Goal: Transaction & Acquisition: Purchase product/service

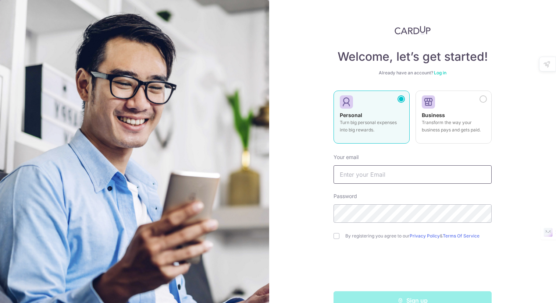
click at [349, 175] on input "text" at bounding box center [413, 174] width 158 height 18
type input "Pearlynt@gmail.com"
click at [336, 237] on input "checkbox" at bounding box center [337, 236] width 6 height 6
checkbox input "true"
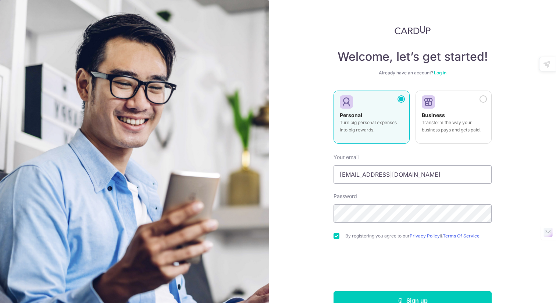
scroll to position [18, 0]
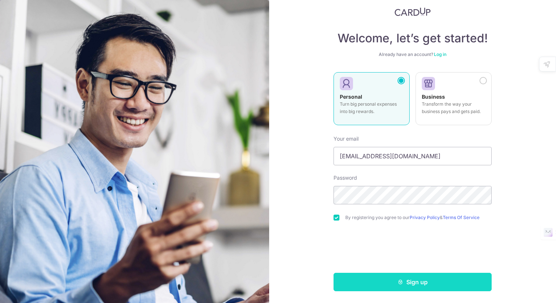
click at [374, 287] on button "Sign up" at bounding box center [413, 282] width 158 height 18
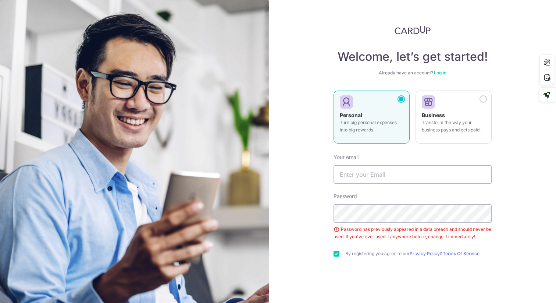
scroll to position [36, 0]
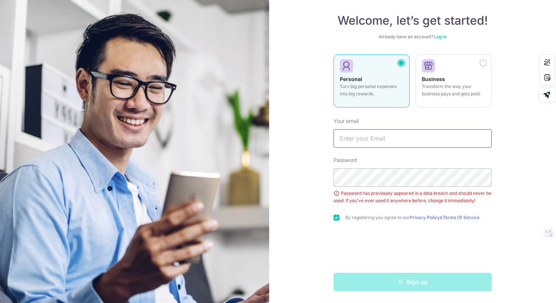
click at [355, 145] on input "text" at bounding box center [413, 138] width 158 height 18
type input "Pearlynt@gmail.com"
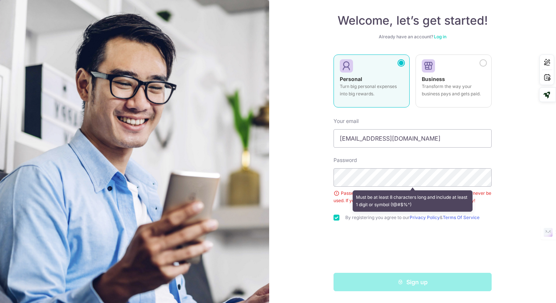
click at [423, 150] on form "Your email Pearlynt@gmail.com Password Must be at least 8 characters long and i…" at bounding box center [413, 201] width 158 height 179
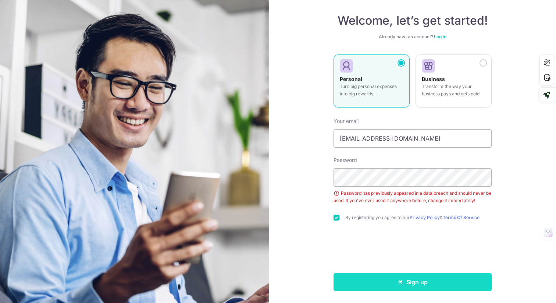
click at [373, 282] on button "Sign up" at bounding box center [413, 282] width 158 height 18
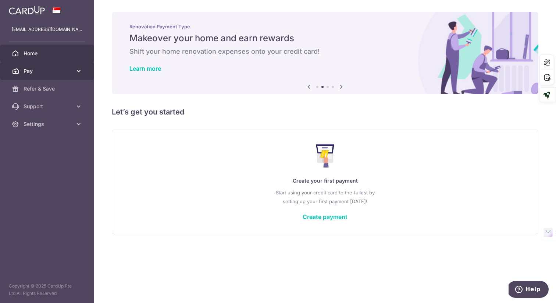
click at [63, 73] on span "Pay" at bounding box center [48, 70] width 49 height 7
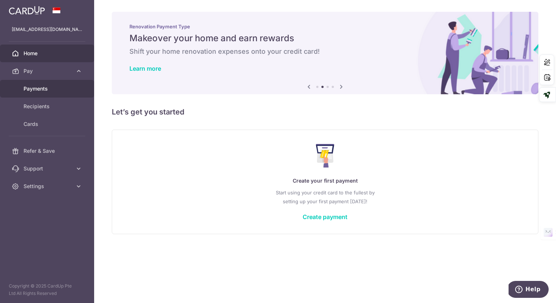
click at [43, 92] on span "Payments" at bounding box center [48, 88] width 49 height 7
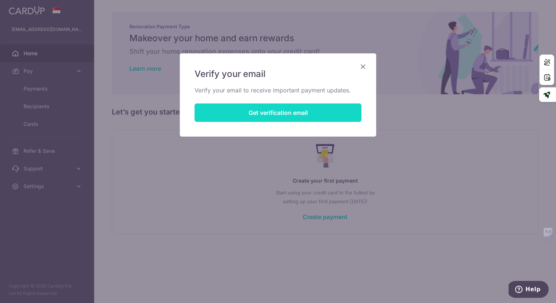
click at [252, 114] on button "Get verification email" at bounding box center [278, 112] width 167 height 18
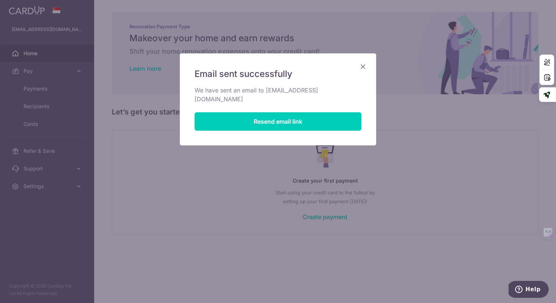
click at [365, 62] on div "Email sent successfully We have sent an email to pearlynt@gmail.com Resend emai…" at bounding box center [278, 99] width 196 height 92
click at [360, 69] on icon "Close" at bounding box center [363, 66] width 9 height 9
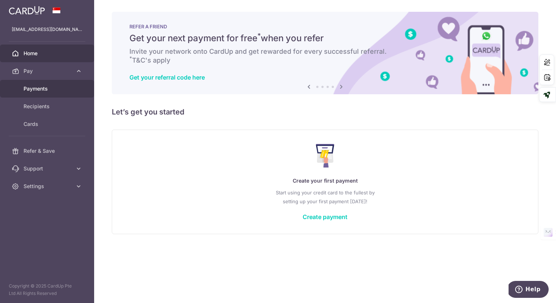
click at [45, 88] on span "Payments" at bounding box center [48, 88] width 49 height 7
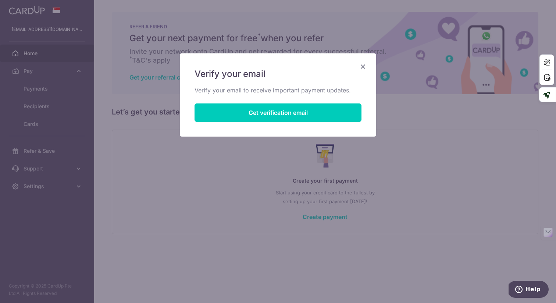
click at [362, 70] on icon "Close" at bounding box center [363, 66] width 9 height 9
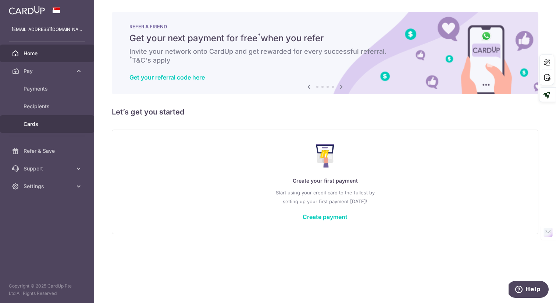
click at [39, 131] on link "Cards" at bounding box center [47, 124] width 94 height 18
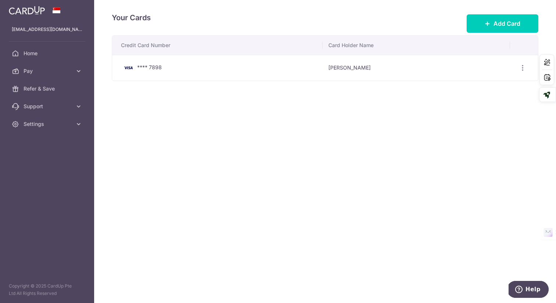
click at [128, 67] on img at bounding box center [128, 67] width 15 height 9
click at [140, 65] on span "**** 7898" at bounding box center [149, 67] width 25 height 6
click at [50, 89] on span "Refer & Save" at bounding box center [48, 88] width 49 height 7
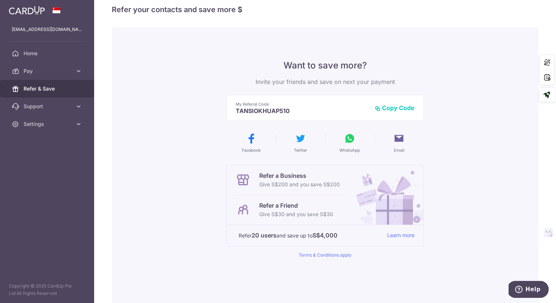
scroll to position [12, 0]
click at [64, 72] on span "Pay" at bounding box center [48, 70] width 49 height 7
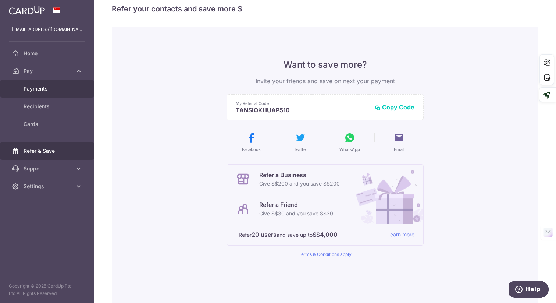
click at [46, 92] on span "Payments" at bounding box center [48, 88] width 49 height 7
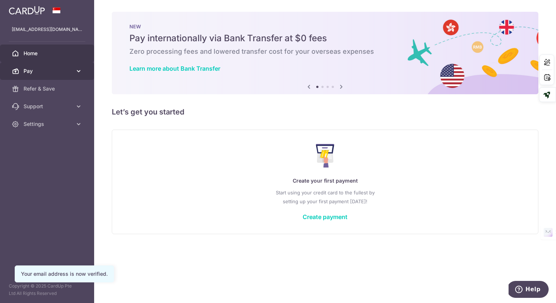
click at [70, 72] on span "Pay" at bounding box center [48, 70] width 49 height 7
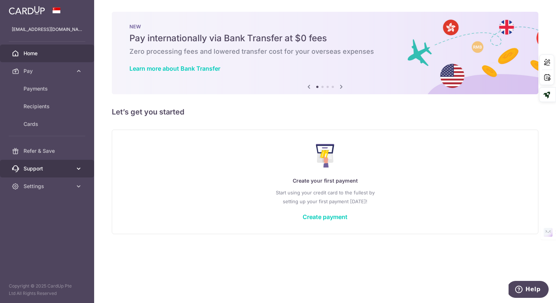
click at [73, 167] on link "Support" at bounding box center [47, 169] width 94 height 18
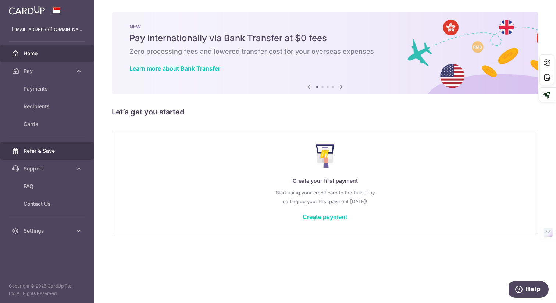
click at [44, 152] on span "Refer & Save" at bounding box center [48, 150] width 49 height 7
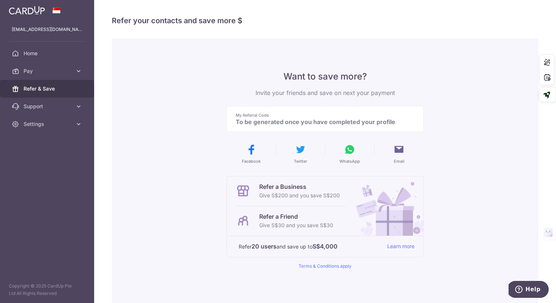
click at [248, 125] on p "To be generated once you have completed your profile" at bounding box center [322, 121] width 173 height 7
click at [279, 119] on p "To be generated once you have completed your profile" at bounding box center [322, 121] width 173 height 7
click at [51, 72] on span "Pay" at bounding box center [48, 70] width 49 height 7
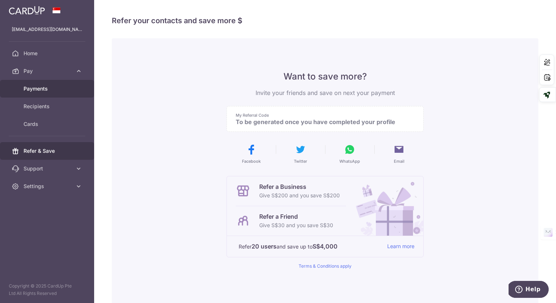
click at [44, 88] on span "Payments" at bounding box center [48, 88] width 49 height 7
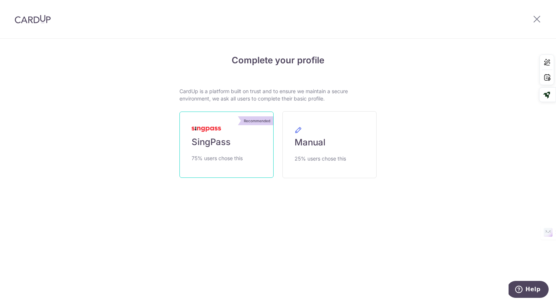
click at [215, 150] on link "Recommended SingPass 75% users chose this" at bounding box center [227, 144] width 94 height 66
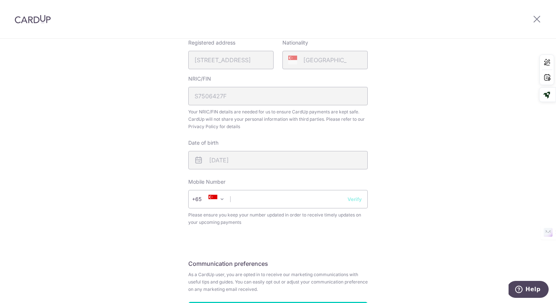
scroll to position [272, 0]
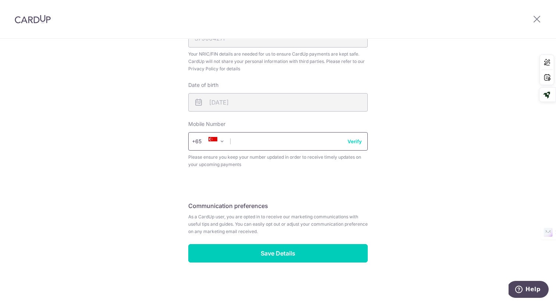
click at [248, 143] on input "text" at bounding box center [278, 141] width 180 height 18
type input "90617048"
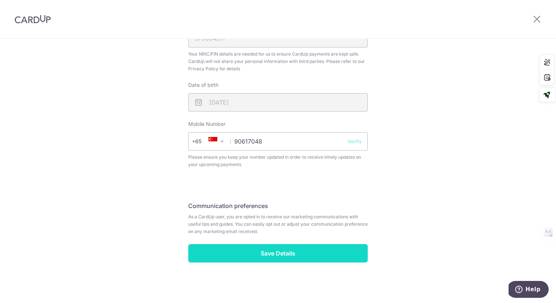
click at [265, 258] on input "Save Details" at bounding box center [278, 253] width 180 height 18
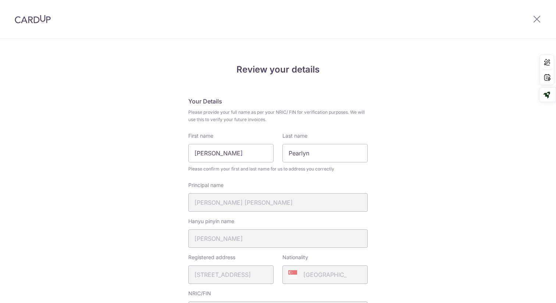
scroll to position [283, 0]
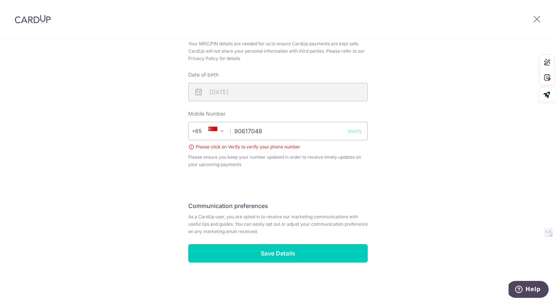
click at [353, 129] on button "Verify" at bounding box center [355, 130] width 14 height 7
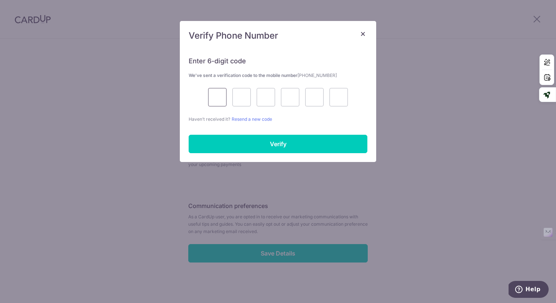
click at [219, 98] on input "text" at bounding box center [217, 97] width 18 height 18
type input "7"
type input "8"
type input "2"
type input "6"
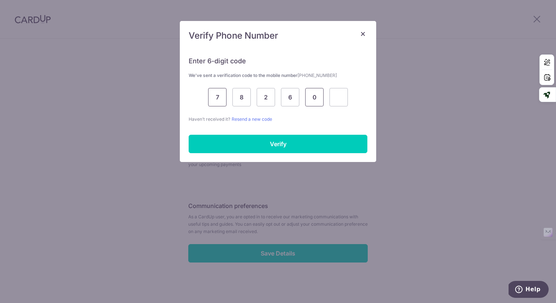
type input "0"
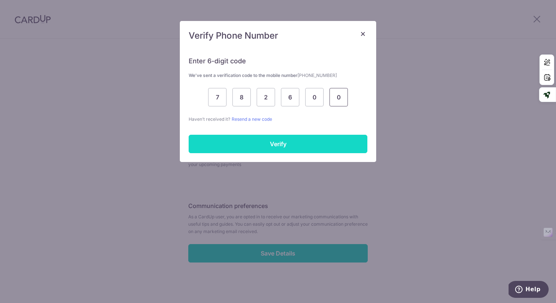
type input "0"
click at [240, 137] on input "Verify" at bounding box center [278, 144] width 179 height 18
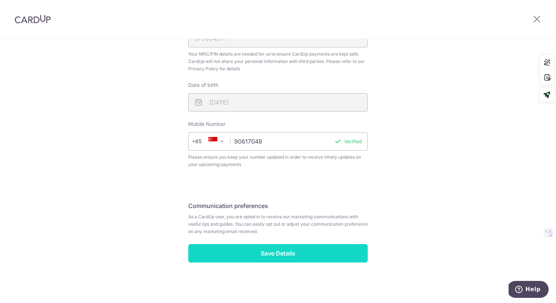
click at [262, 254] on input "Save Details" at bounding box center [278, 253] width 180 height 18
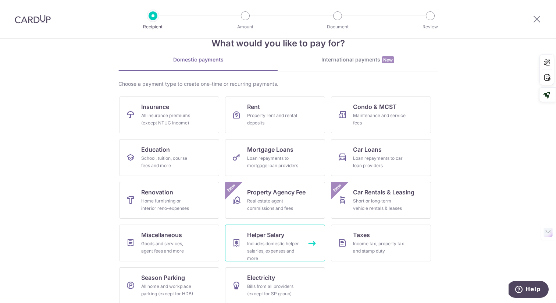
scroll to position [26, 0]
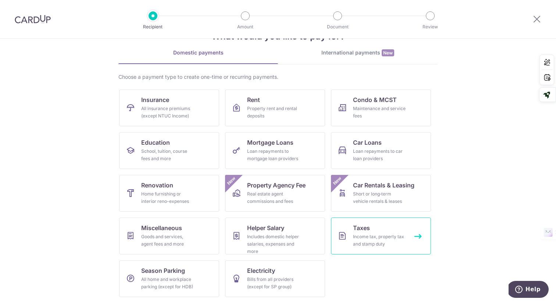
click at [351, 235] on link "Taxes Income tax, property tax and stamp duty" at bounding box center [381, 235] width 100 height 37
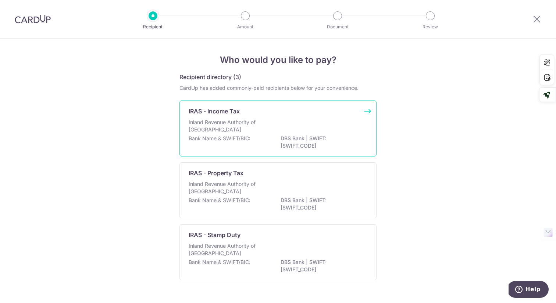
click at [306, 131] on div "Inland Revenue Authority of Singapore" at bounding box center [278, 126] width 179 height 16
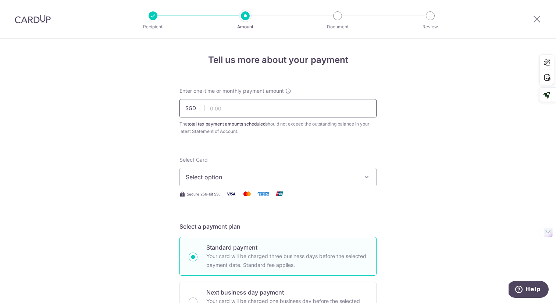
click at [266, 109] on input "text" at bounding box center [278, 108] width 197 height 18
type input "6,764.60"
click at [217, 182] on button "Select option" at bounding box center [278, 177] width 197 height 18
click at [215, 198] on span "Add credit card" at bounding box center [284, 197] width 171 height 7
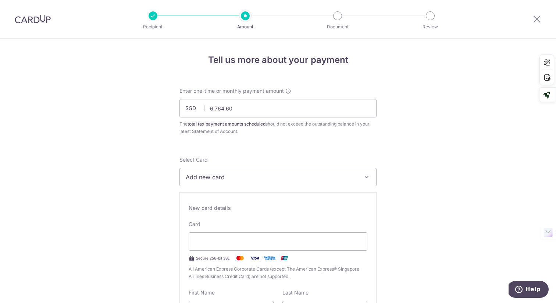
type input "07 / 2027"
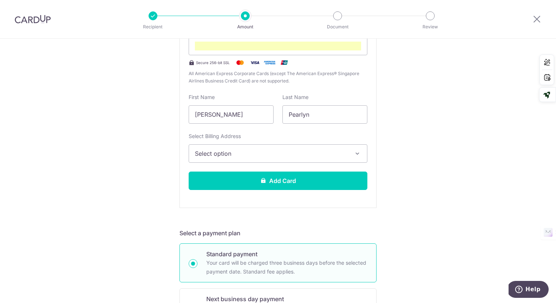
scroll to position [196, 0]
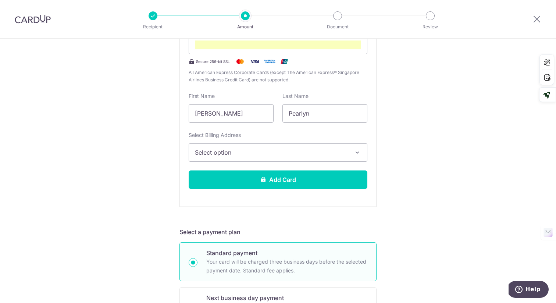
click at [287, 149] on span "Select option" at bounding box center [271, 152] width 153 height 9
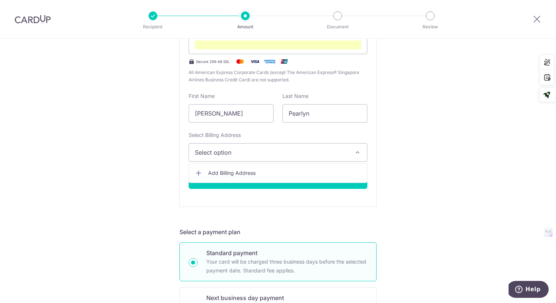
click at [265, 171] on span "Add Billing Address" at bounding box center [284, 172] width 153 height 7
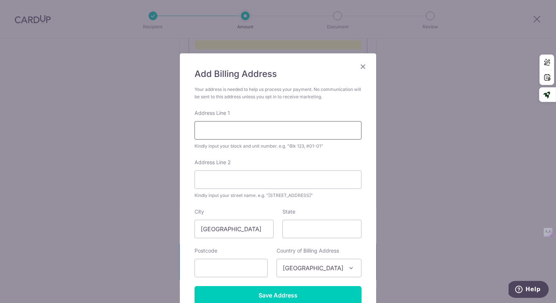
click at [290, 127] on input "Address Line 1" at bounding box center [278, 130] width 167 height 18
type input "Blk 120 Potong Pasir Avenue 1 #11-810 Singapore 350120 Northeast 350120 Singapo…"
type input "350120"
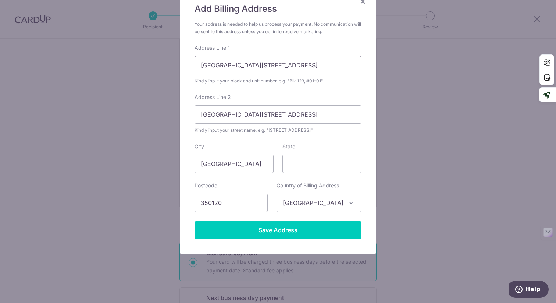
scroll to position [70, 0]
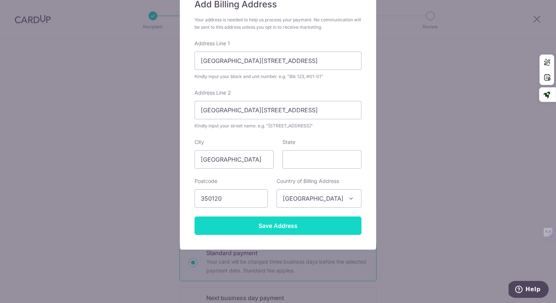
click at [259, 227] on input "Save Address" at bounding box center [278, 225] width 167 height 18
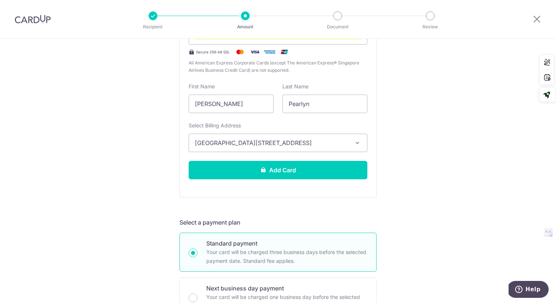
scroll to position [138, 0]
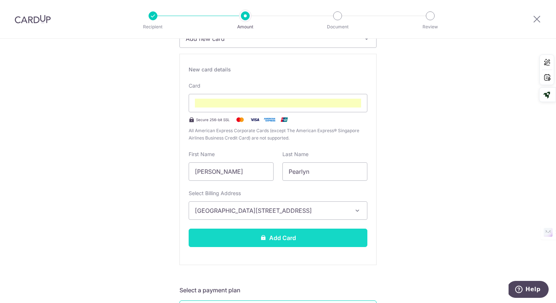
click at [286, 240] on button "Add Card" at bounding box center [278, 237] width 179 height 18
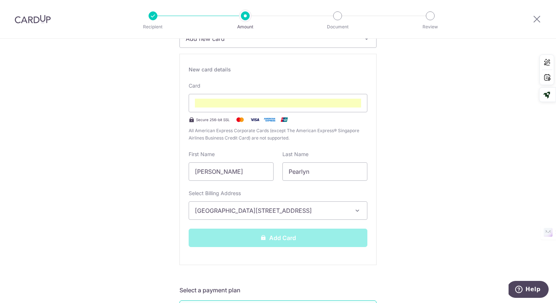
scroll to position [149, 0]
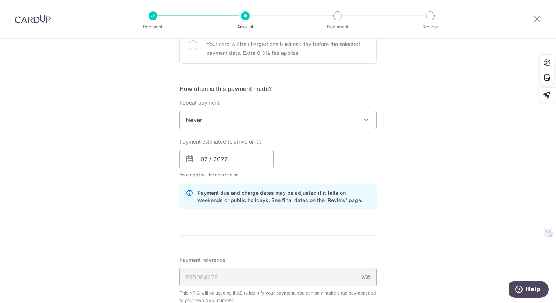
scroll to position [276, 0]
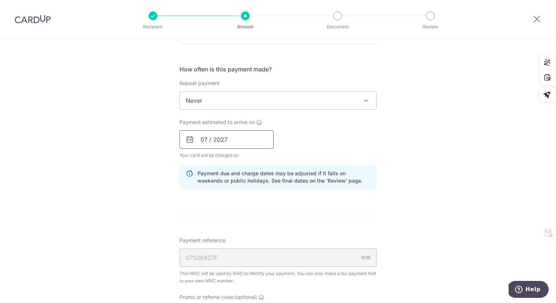
click at [208, 139] on input "07 / 2027" at bounding box center [227, 139] width 94 height 18
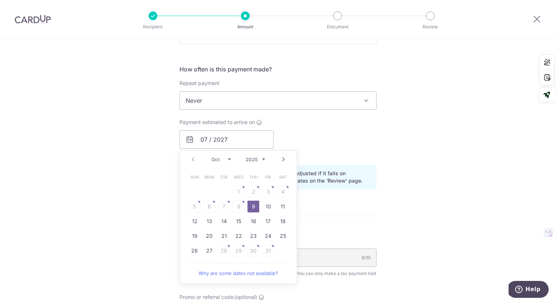
click at [318, 133] on div "Payment estimated to arrive on 07 / 2027 Prev Next Oct Nov Dec 2025 2026 Sun Mo…" at bounding box center [278, 138] width 206 height 40
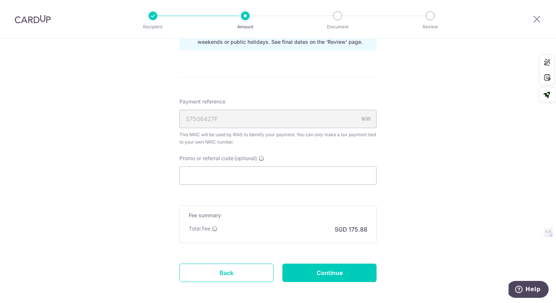
scroll to position [428, 0]
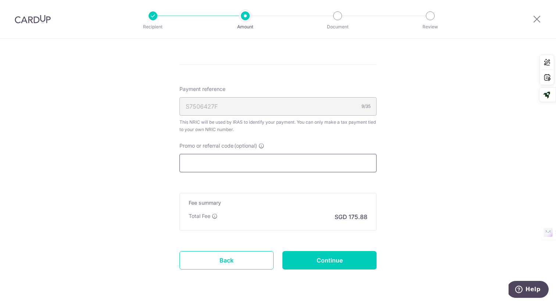
click at [278, 164] on input "Promo or referral code (optional)" at bounding box center [278, 163] width 197 height 18
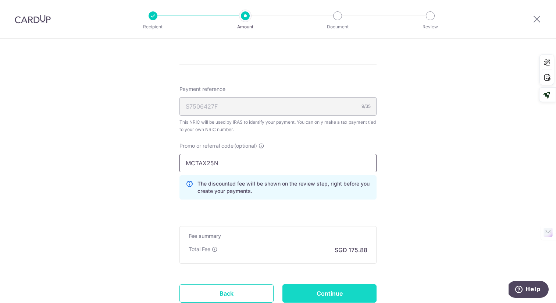
type input "MCTAX25N"
click at [290, 294] on input "Continue" at bounding box center [330, 293] width 94 height 18
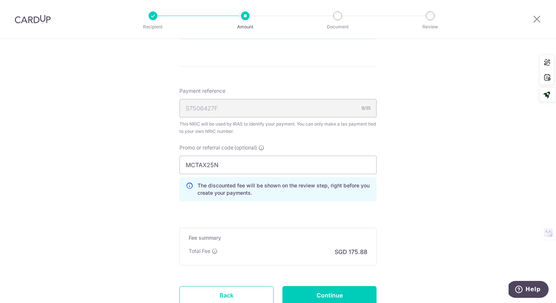
scroll to position [500, 0]
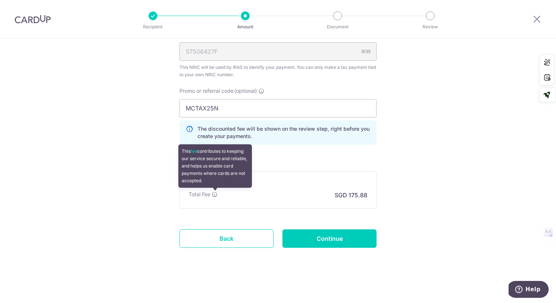
click at [214, 195] on icon at bounding box center [215, 194] width 6 height 6
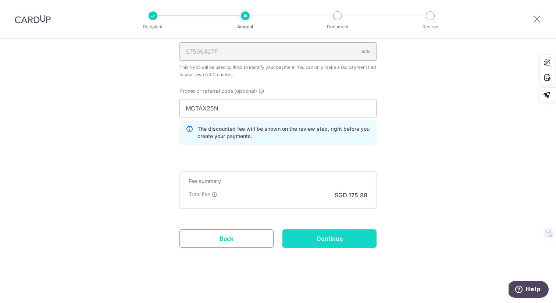
click at [322, 242] on input "Continue" at bounding box center [330, 238] width 94 height 18
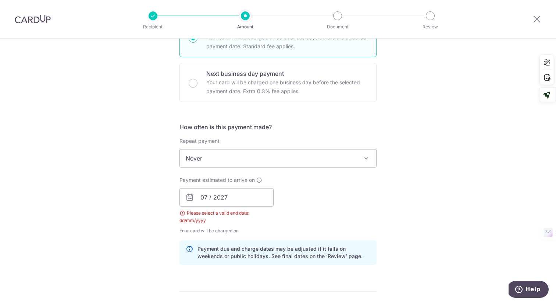
scroll to position [228, 0]
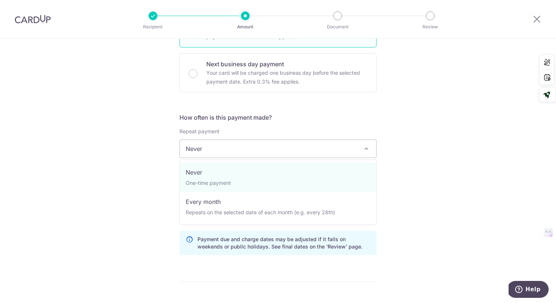
click at [209, 151] on span "Never" at bounding box center [278, 149] width 196 height 18
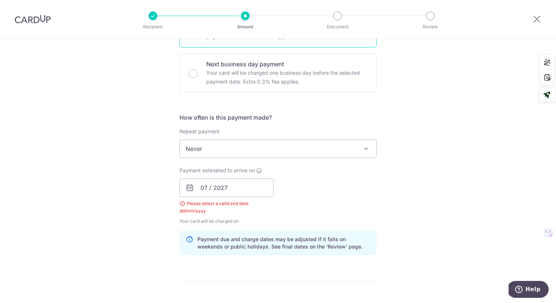
click at [275, 117] on h5 "How often is this payment made?" at bounding box center [278, 117] width 197 height 9
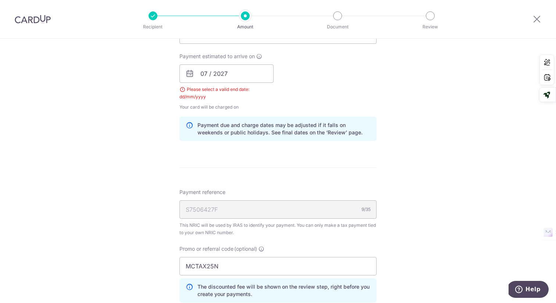
scroll to position [340, 0]
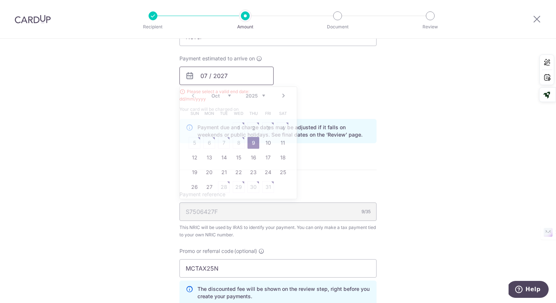
click at [208, 79] on input "07 / 2027" at bounding box center [227, 76] width 94 height 18
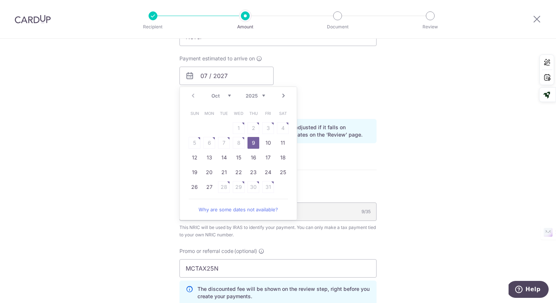
click at [317, 89] on div "Payment estimated to arrive on 07 / 2027 Prev Next Oct Nov Dec 2025 2026 Sun Mo…" at bounding box center [278, 84] width 206 height 58
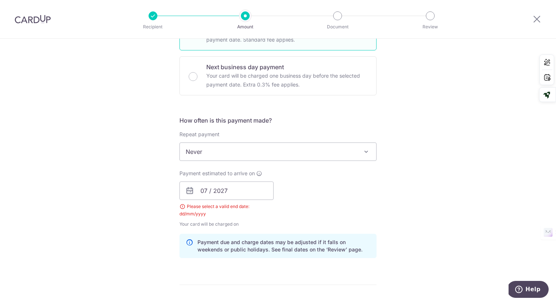
scroll to position [225, 0]
click at [228, 188] on input "07 / 2027" at bounding box center [227, 191] width 94 height 18
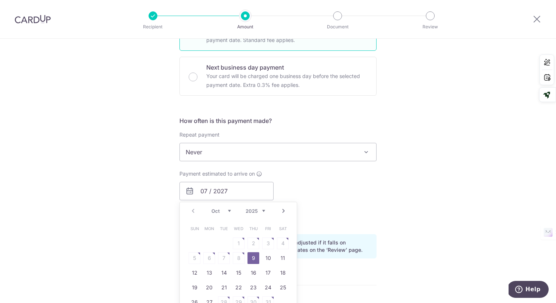
click at [252, 258] on link "9" at bounding box center [254, 258] width 12 height 12
type input "[DATE]"
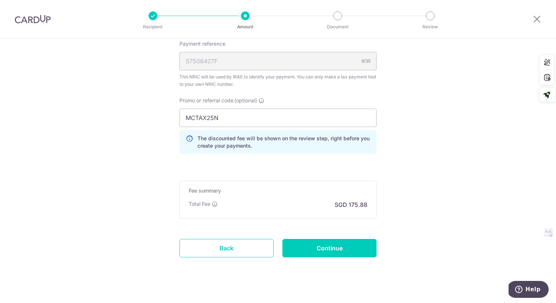
scroll to position [482, 0]
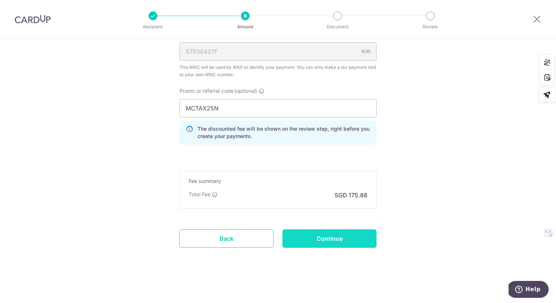
click at [308, 240] on input "Continue" at bounding box center [330, 238] width 94 height 18
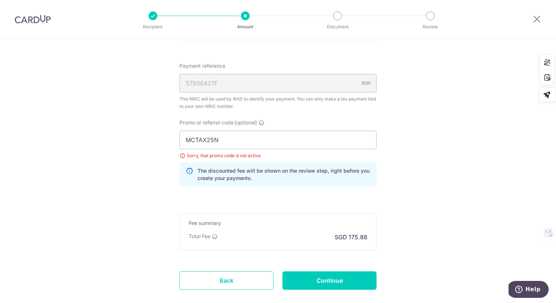
scroll to position [448, 0]
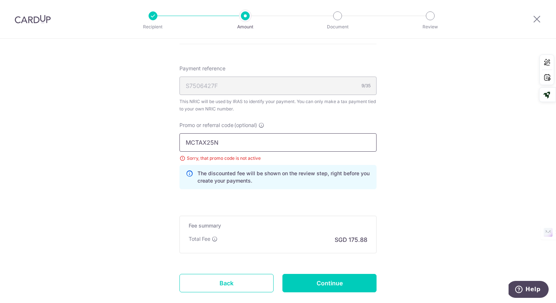
click at [250, 147] on input "MCTAX25N" at bounding box center [278, 142] width 197 height 18
type input "M"
type input "HMTAX25R"
click at [314, 278] on input "Continue" at bounding box center [330, 283] width 94 height 18
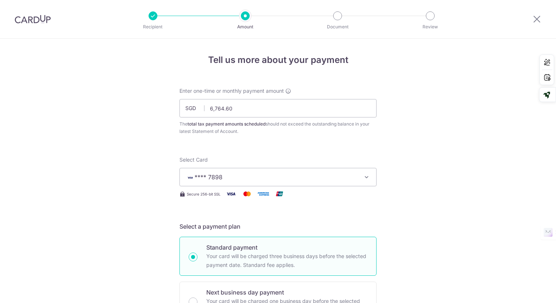
scroll to position [493, 0]
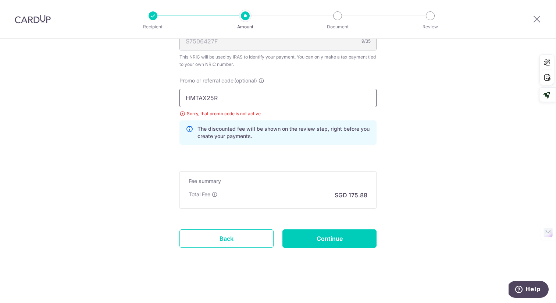
drag, startPoint x: 235, startPoint y: 103, endPoint x: 169, endPoint y: 113, distance: 67.0
type input "H"
type input "HONEYMONEY"
click at [306, 237] on input "Continue" at bounding box center [330, 238] width 94 height 18
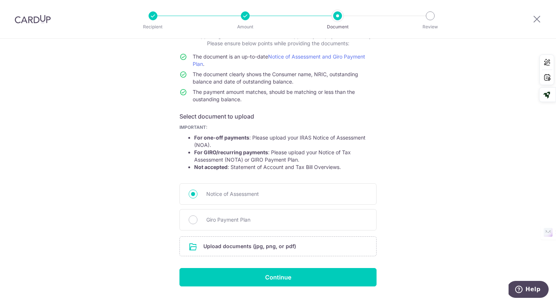
scroll to position [73, 0]
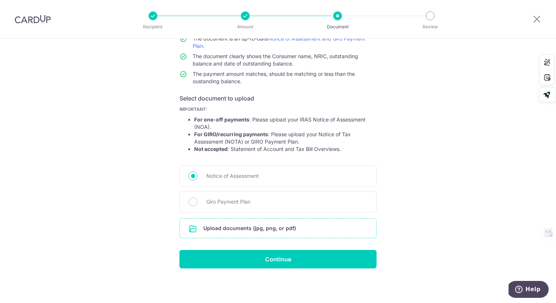
click at [259, 228] on input "file" at bounding box center [278, 228] width 196 height 19
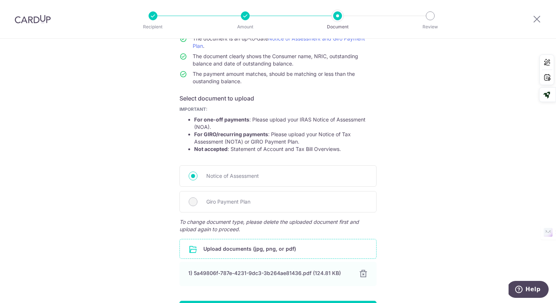
scroll to position [124, 0]
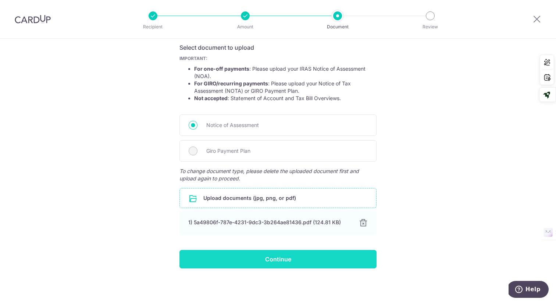
click at [268, 259] on input "Continue" at bounding box center [278, 259] width 197 height 18
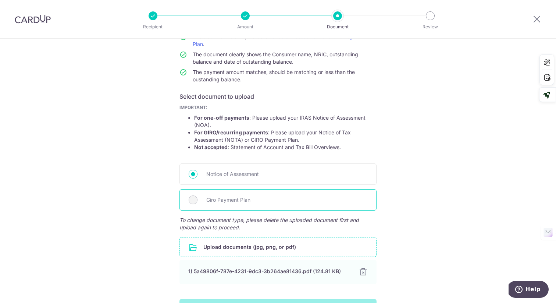
scroll to position [63, 0]
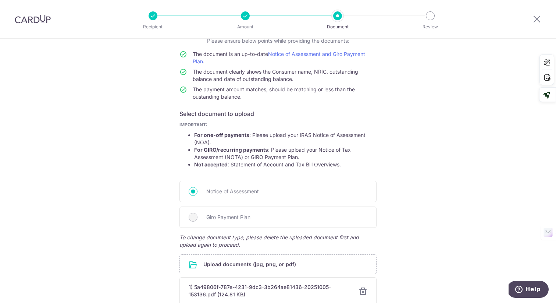
scroll to position [43, 0]
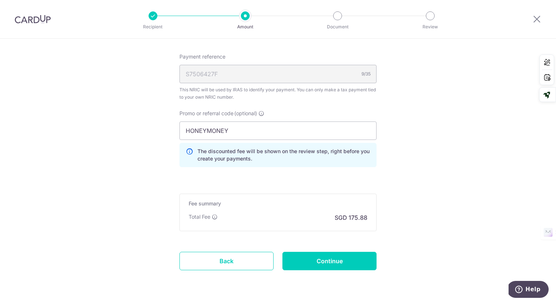
scroll to position [463, 0]
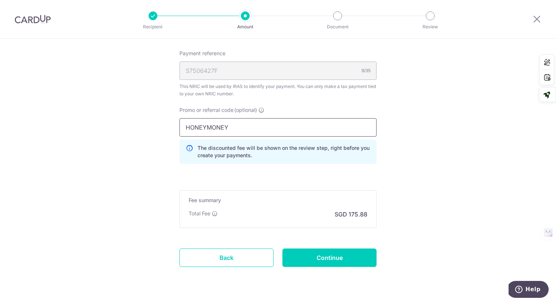
click at [239, 130] on input "HONEYMONEY" at bounding box center [278, 127] width 197 height 18
type input "H"
type input "VTAX25ONE"
click at [308, 259] on input "Continue" at bounding box center [330, 257] width 94 height 18
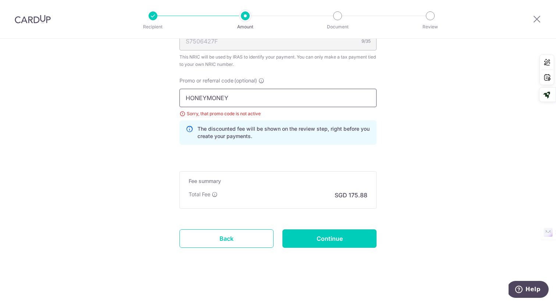
click at [258, 98] on input "HONEYMONEY" at bounding box center [278, 98] width 197 height 18
type input "H"
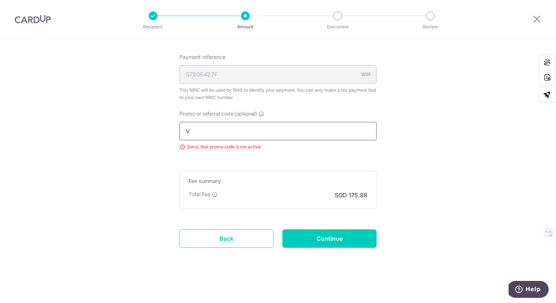
scroll to position [493, 0]
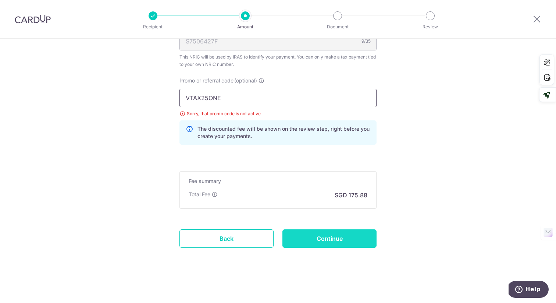
type input "VTAX25ONE"
click at [305, 234] on input "Continue" at bounding box center [330, 238] width 94 height 18
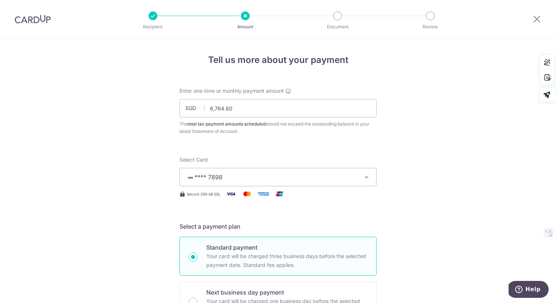
scroll to position [493, 0]
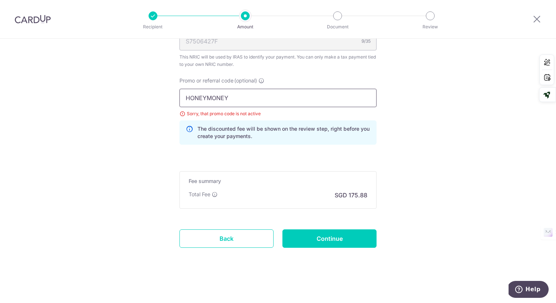
click at [247, 102] on input "HONEYMONEY" at bounding box center [278, 98] width 197 height 18
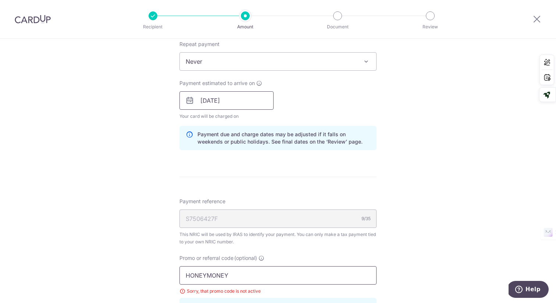
scroll to position [314, 0]
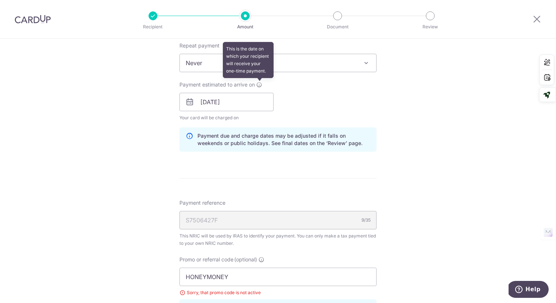
click at [259, 85] on icon at bounding box center [259, 85] width 6 height 6
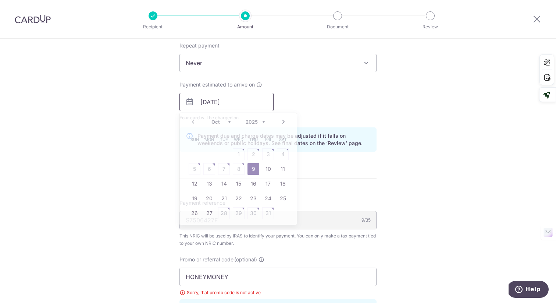
click at [207, 103] on input "09/10/2025" at bounding box center [227, 102] width 94 height 18
click at [305, 86] on div "Payment estimated to arrive on 09/10/2025 Prev Next Oct Nov Dec 2025 2026 Sun M…" at bounding box center [278, 101] width 206 height 40
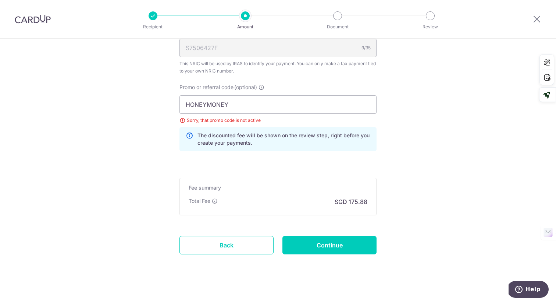
scroll to position [493, 0]
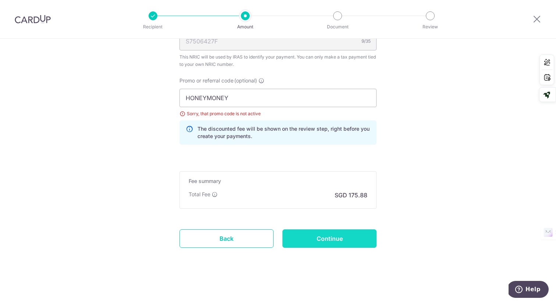
click at [309, 243] on input "Continue" at bounding box center [330, 238] width 94 height 18
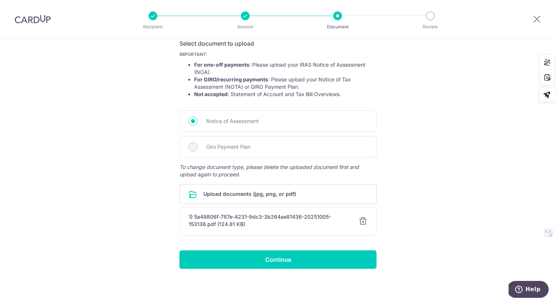
scroll to position [128, 0]
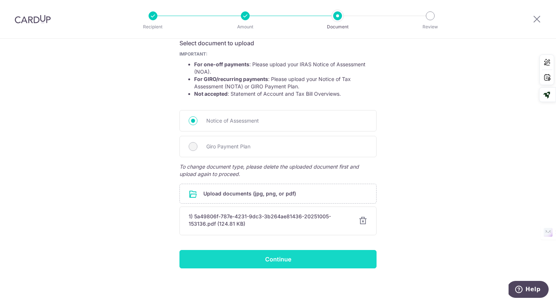
click at [279, 259] on input "Continue" at bounding box center [278, 259] width 197 height 18
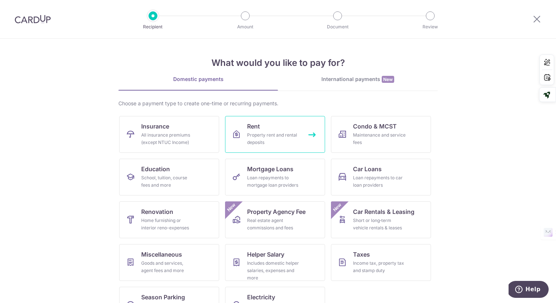
scroll to position [26, 0]
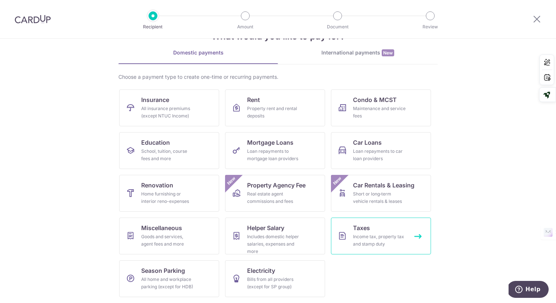
click at [350, 233] on link "Taxes Income tax, property tax and stamp duty" at bounding box center [381, 235] width 100 height 37
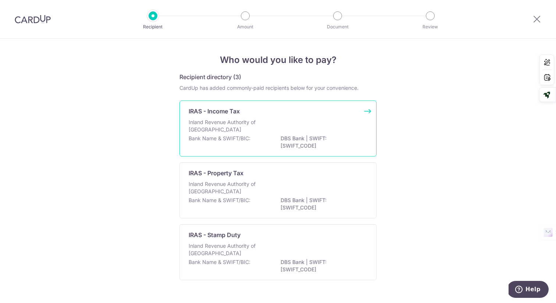
click at [275, 138] on div "Bank Name & SWIFT/BIC: DBS Bank | SWIFT: [SWIFT_CODE]" at bounding box center [278, 142] width 179 height 15
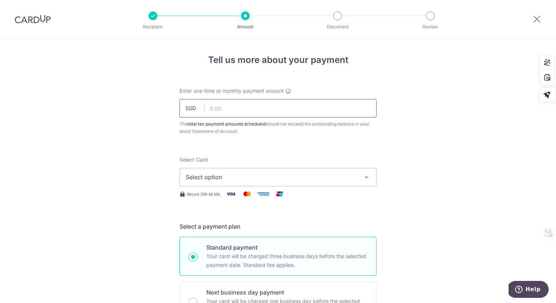
click at [266, 111] on input "text" at bounding box center [278, 108] width 197 height 18
type input "6,764.60"
click at [222, 176] on span "Select option" at bounding box center [271, 177] width 171 height 9
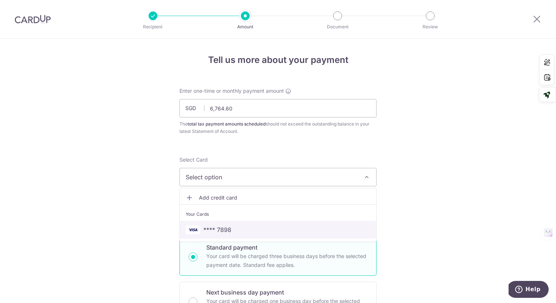
click at [215, 231] on span "**** 7898" at bounding box center [217, 229] width 28 height 9
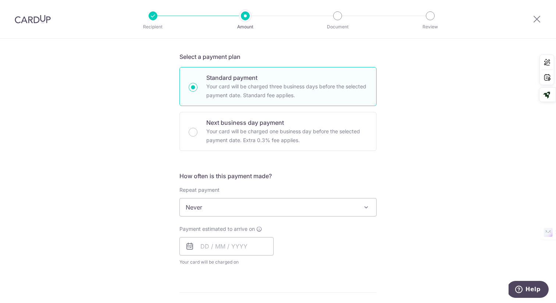
scroll to position [175, 0]
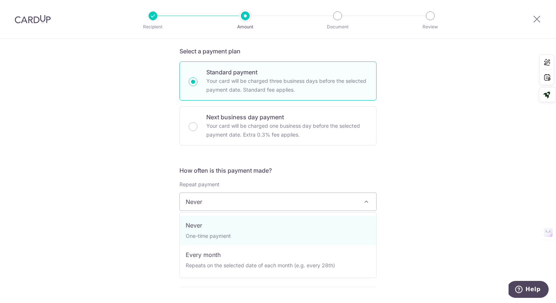
click at [230, 204] on span "Never" at bounding box center [278, 202] width 196 height 18
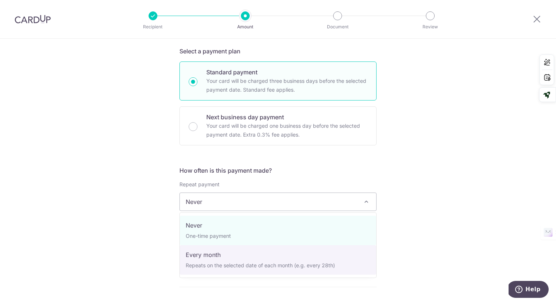
select select "3"
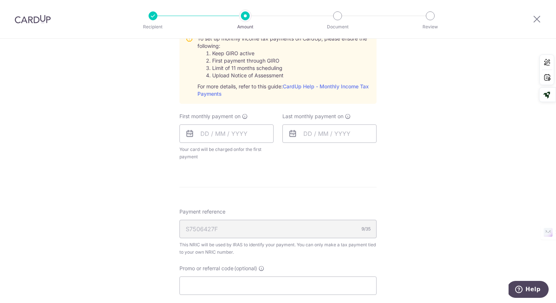
scroll to position [352, 0]
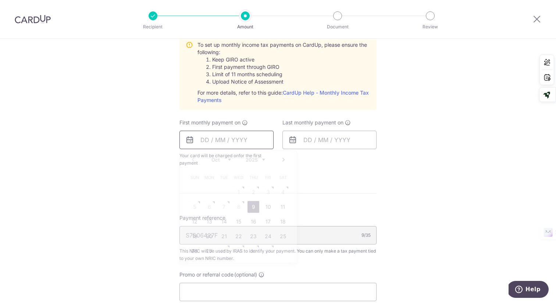
click at [205, 140] on input "text" at bounding box center [227, 140] width 94 height 18
click at [263, 159] on select "2025 2026" at bounding box center [256, 160] width 20 height 6
click at [246, 157] on select "2025 2026" at bounding box center [256, 160] width 20 height 6
click at [228, 159] on select "Oct Nov Dec" at bounding box center [222, 160] width 20 height 6
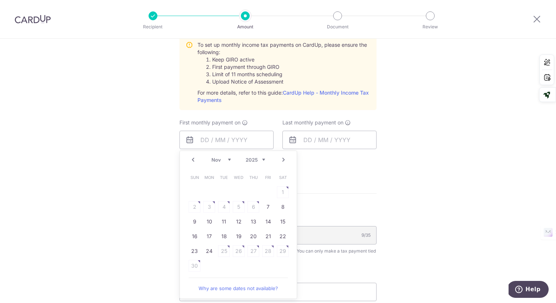
click at [193, 159] on link "Prev" at bounding box center [193, 159] width 9 height 9
click at [283, 161] on link "Next" at bounding box center [283, 159] width 9 height 9
click at [192, 158] on link "Prev" at bounding box center [193, 159] width 9 height 9
click at [208, 249] on link "27" at bounding box center [209, 251] width 12 height 12
type input "27/10/2025"
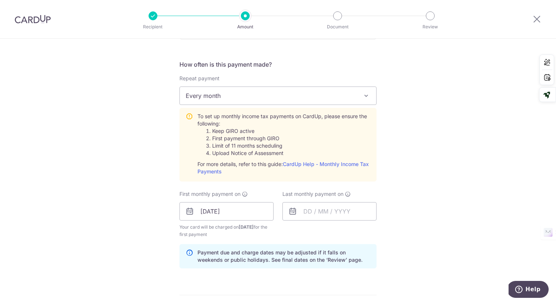
scroll to position [281, 0]
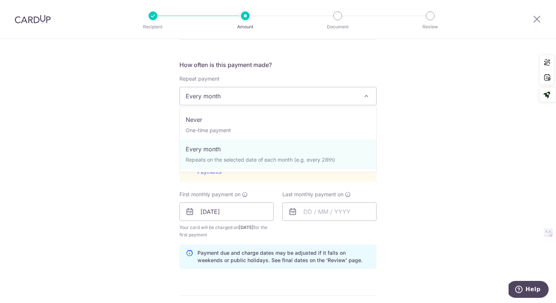
click at [265, 94] on span "Every month" at bounding box center [278, 96] width 196 height 18
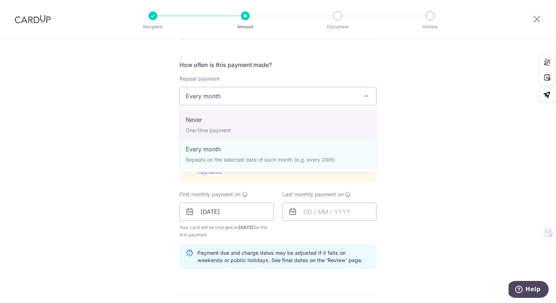
select select "1"
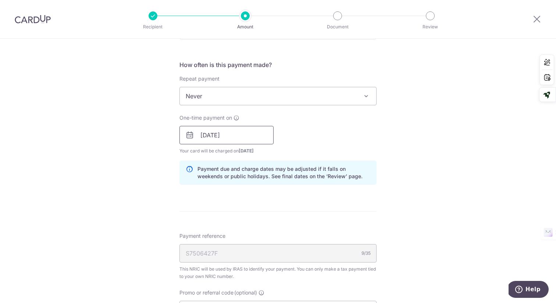
click at [245, 139] on input "27/10/2025" at bounding box center [227, 135] width 94 height 18
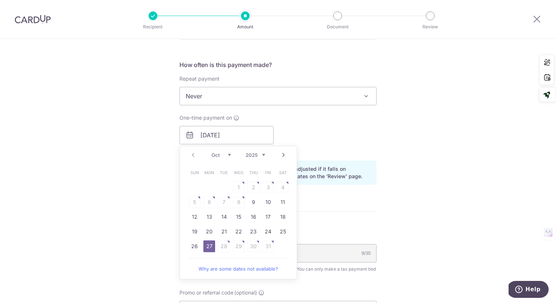
click at [283, 153] on link "Next" at bounding box center [283, 154] width 9 height 9
click at [194, 153] on link "Prev" at bounding box center [193, 154] width 9 height 9
click at [210, 244] on link "27" at bounding box center [209, 246] width 12 height 12
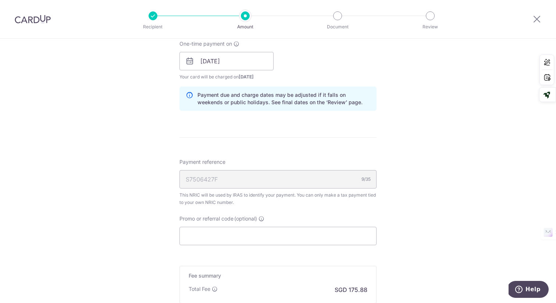
scroll to position [356, 0]
click at [231, 235] on input "Promo or referral code (optional)" at bounding box center [278, 234] width 197 height 18
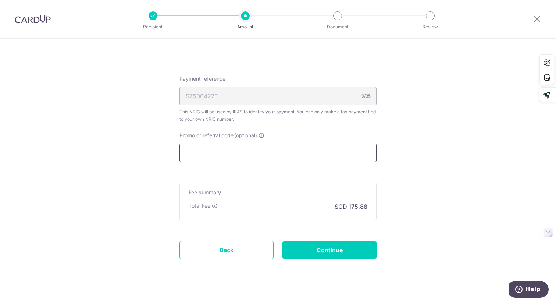
scroll to position [449, 0]
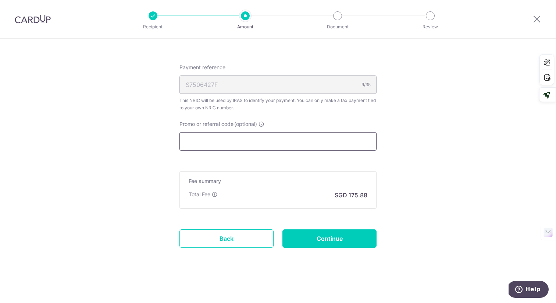
click at [227, 138] on input "Promo or referral code (optional)" at bounding box center [278, 141] width 197 height 18
paste input "MLTAX25R"
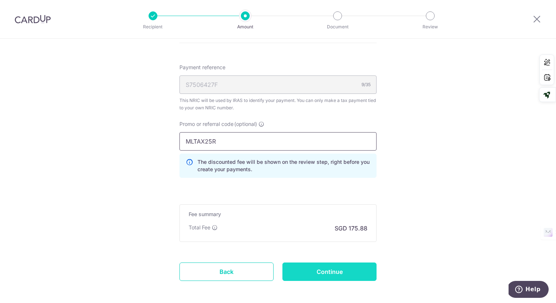
type input "MLTAX25R"
click at [310, 267] on input "Continue" at bounding box center [330, 271] width 94 height 18
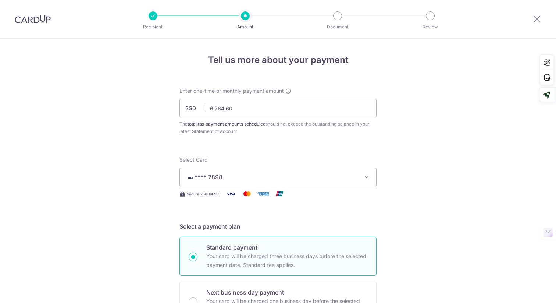
scroll to position [493, 0]
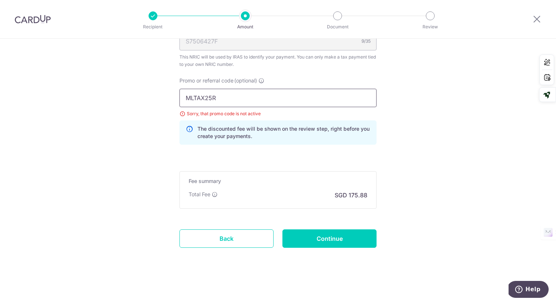
click at [244, 98] on input "MLTAX25R" at bounding box center [278, 98] width 197 height 18
type input "M"
type input "h"
type input "O"
type input "HONEYMONEY"
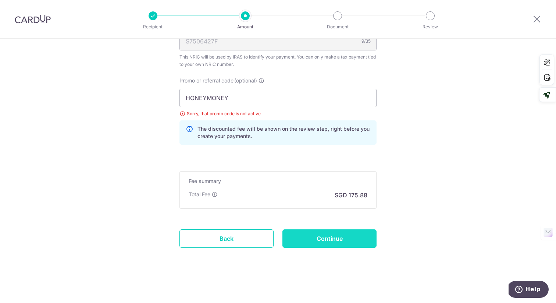
click at [304, 237] on input "Continue" at bounding box center [330, 238] width 94 height 18
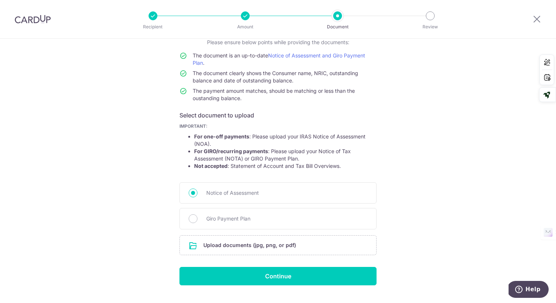
scroll to position [73, 0]
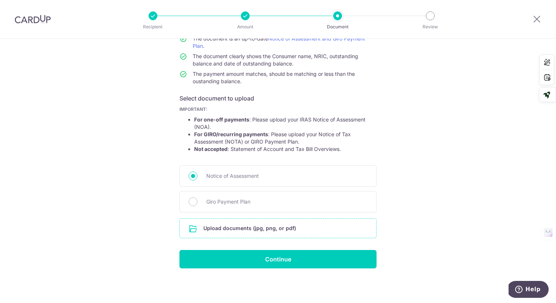
click at [259, 228] on input "file" at bounding box center [278, 228] width 196 height 19
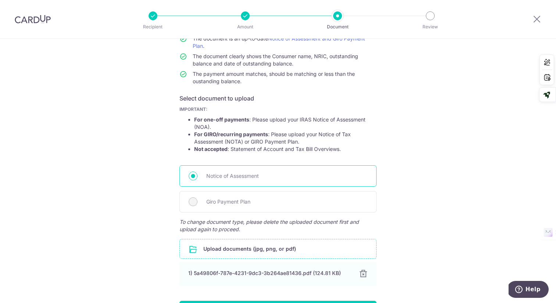
scroll to position [124, 0]
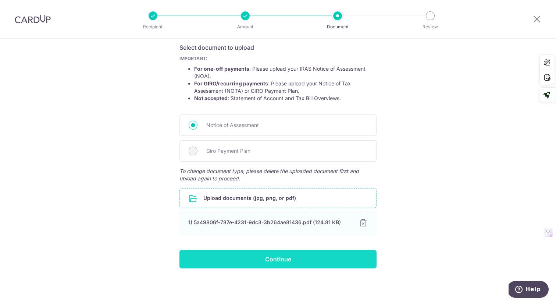
click at [302, 255] on input "Continue" at bounding box center [278, 259] width 197 height 18
